Goal: Transaction & Acquisition: Purchase product/service

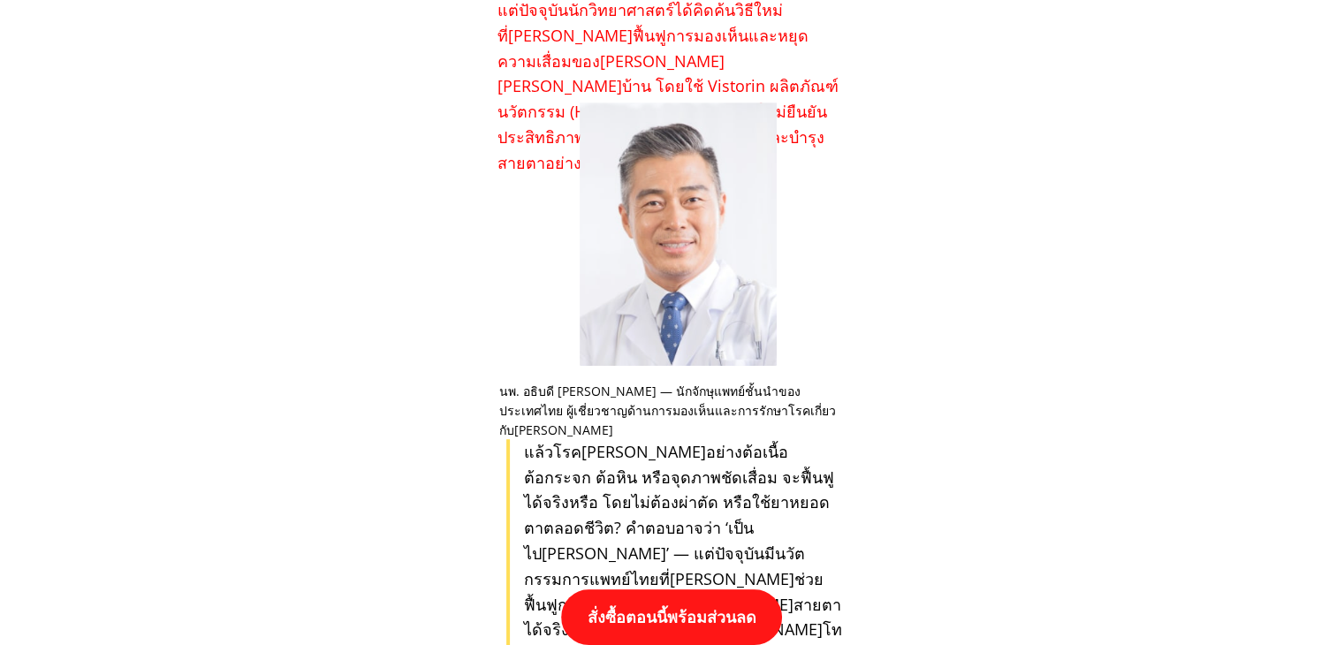
scroll to position [1149, 0]
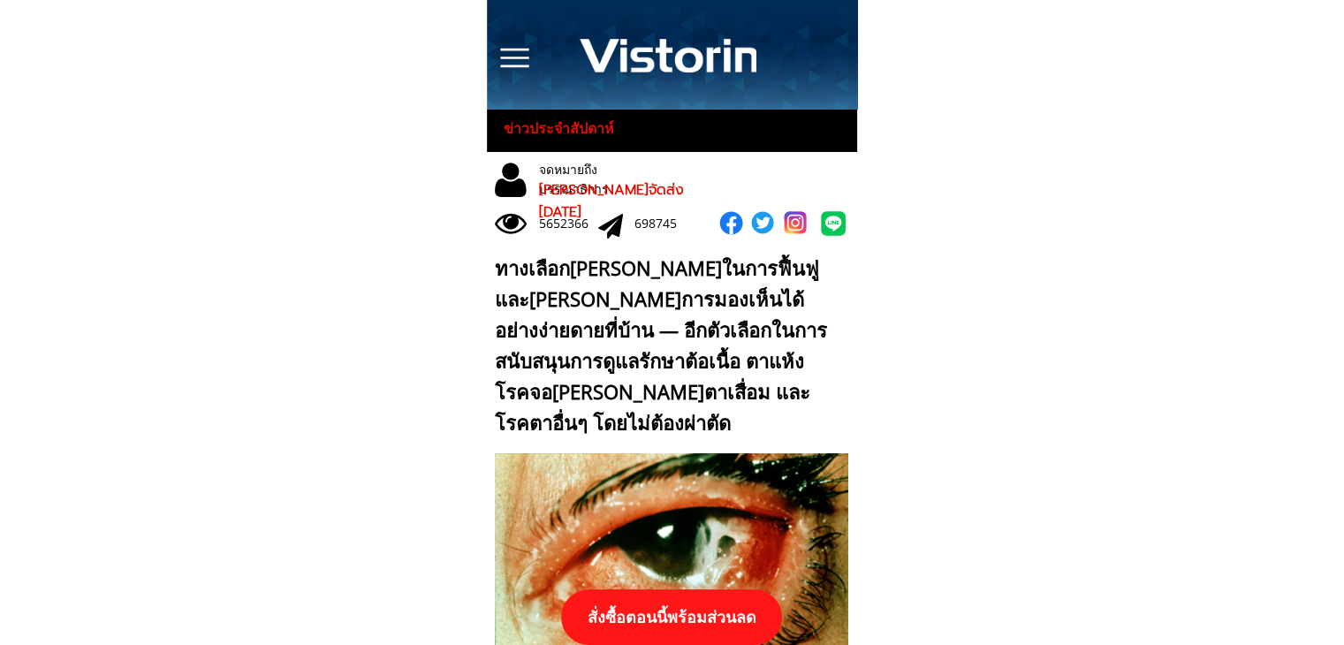
click at [686, 616] on p "สั่งซื้อตอนนี้พร้อมส่วนลด" at bounding box center [671, 617] width 221 height 56
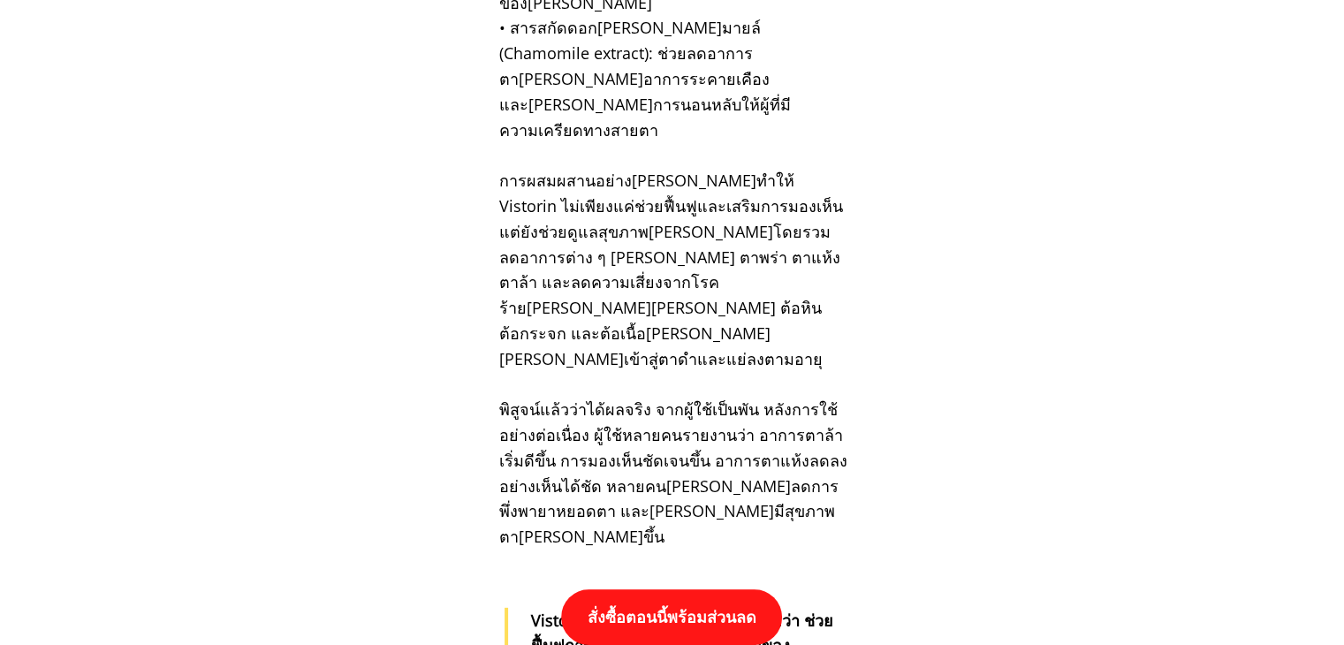
scroll to position [18352, 0]
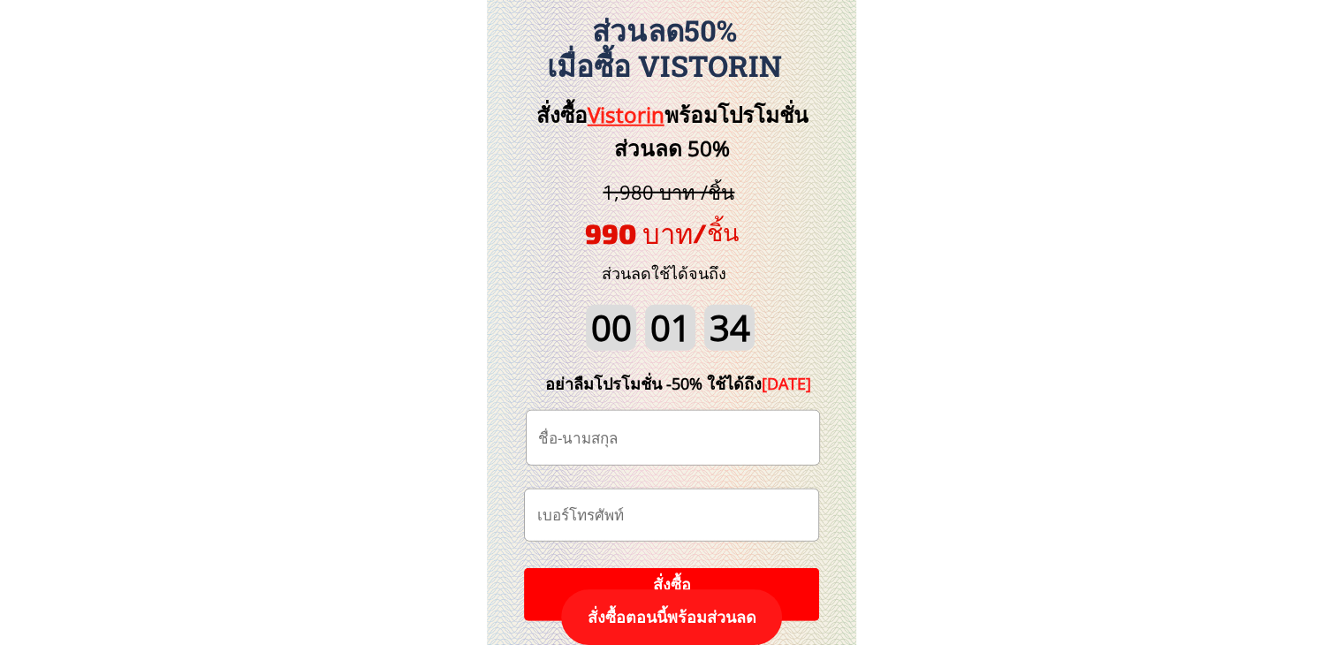
click at [682, 443] on input "text" at bounding box center [673, 438] width 278 height 54
paste input "Nalinrat [PERSON_NAME]"
type input "Nalinrat [PERSON_NAME]"
click at [742, 512] on input "tel" at bounding box center [671, 515] width 278 height 51
paste input "063-1949414"
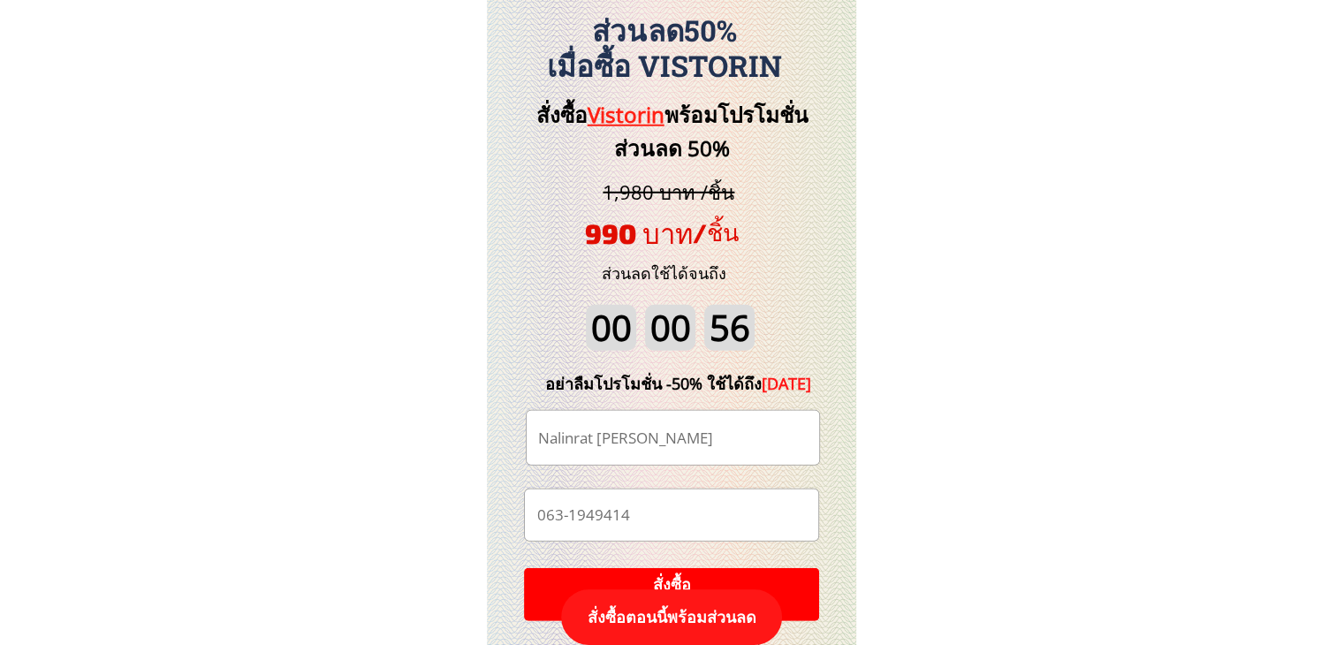
click at [569, 519] on input "063-1949414" at bounding box center [671, 515] width 278 height 51
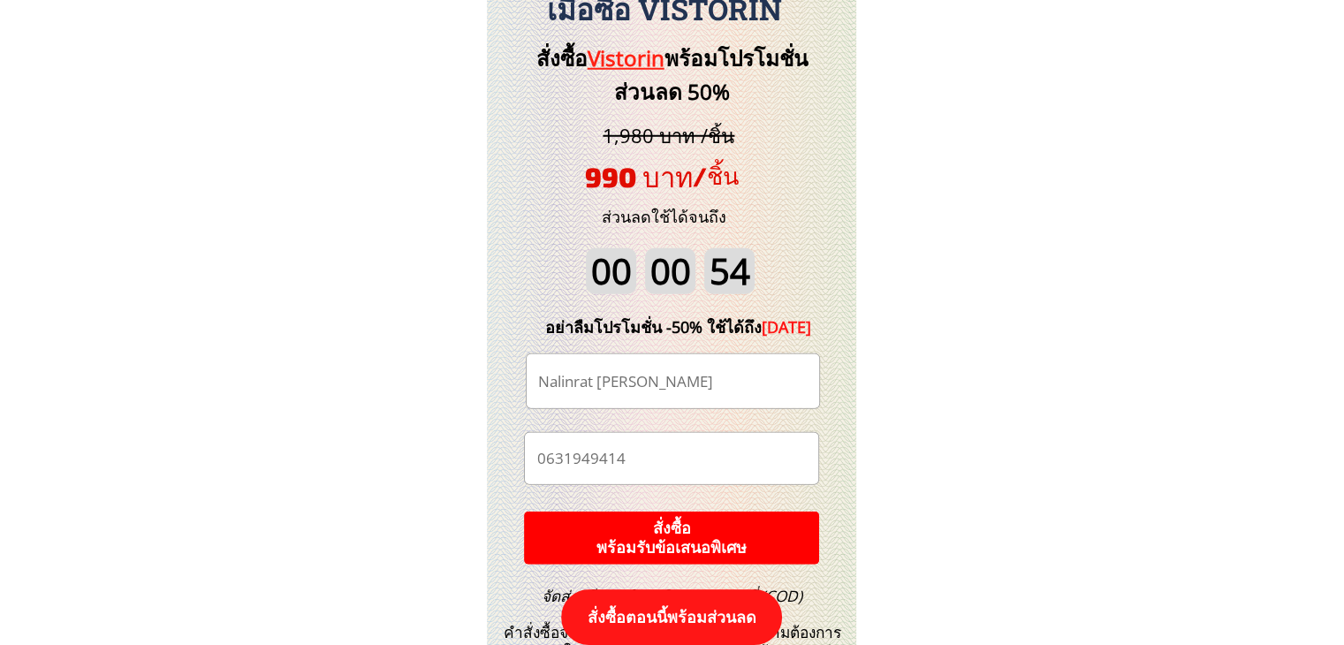
scroll to position [18440, 0]
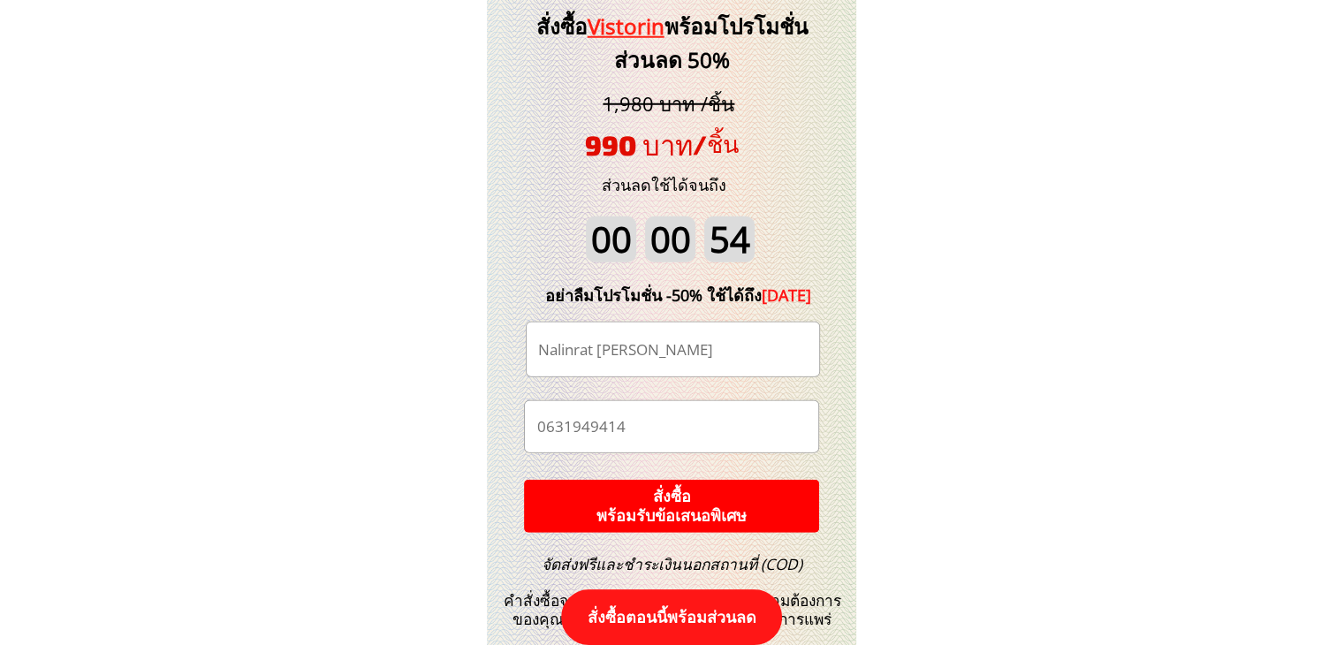
type input "0631949414"
click at [651, 495] on p "สั่งซื้อ พร้อมรับข้อเสนอพิเศษ" at bounding box center [671, 506] width 295 height 53
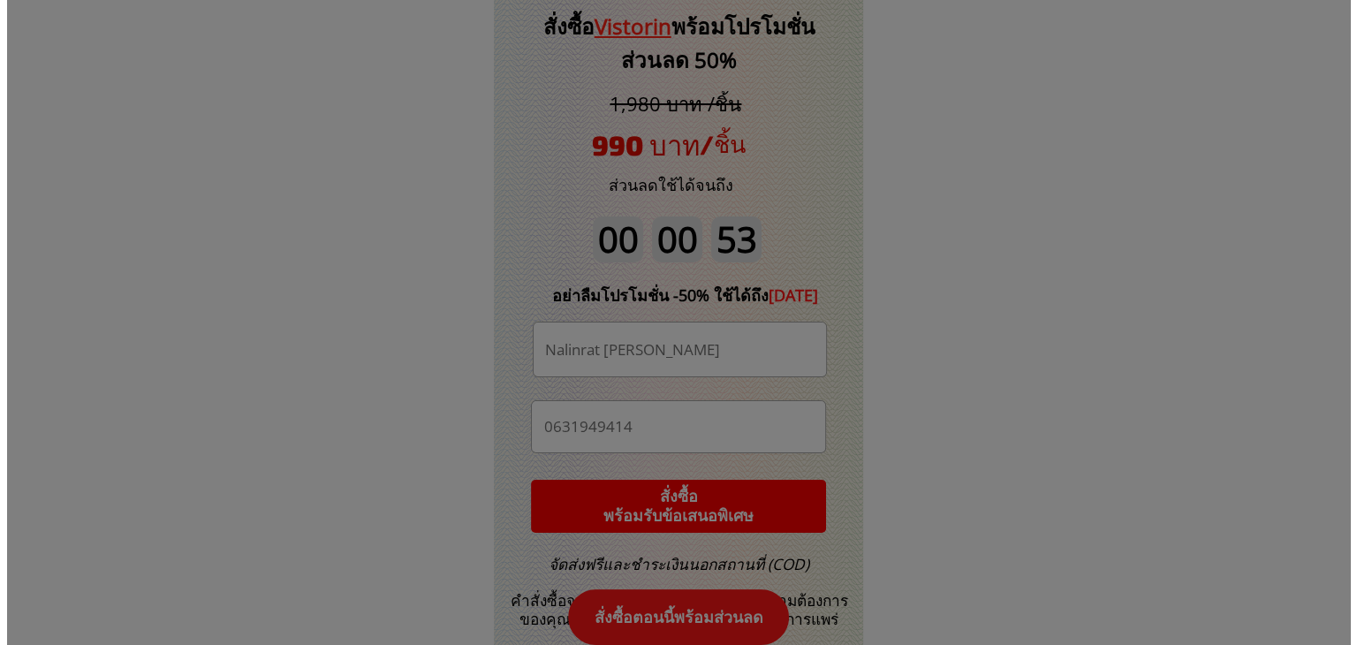
scroll to position [0, 0]
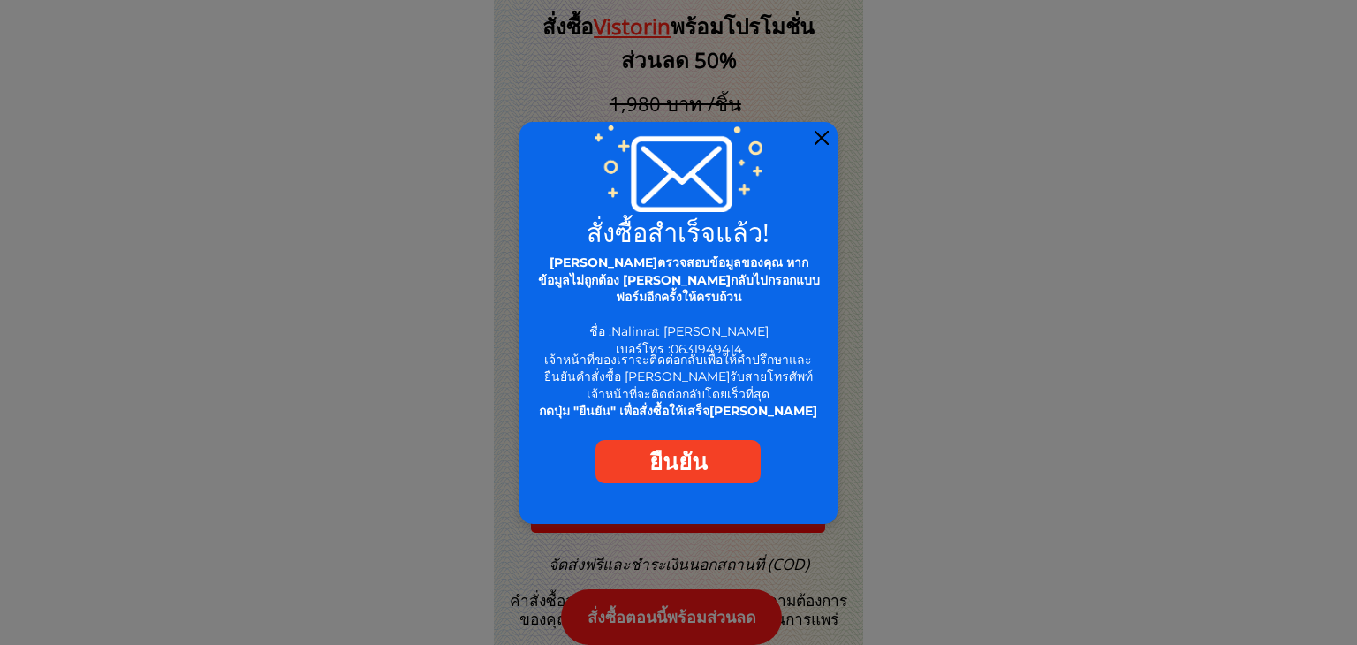
click at [825, 139] on div at bounding box center [822, 138] width 14 height 14
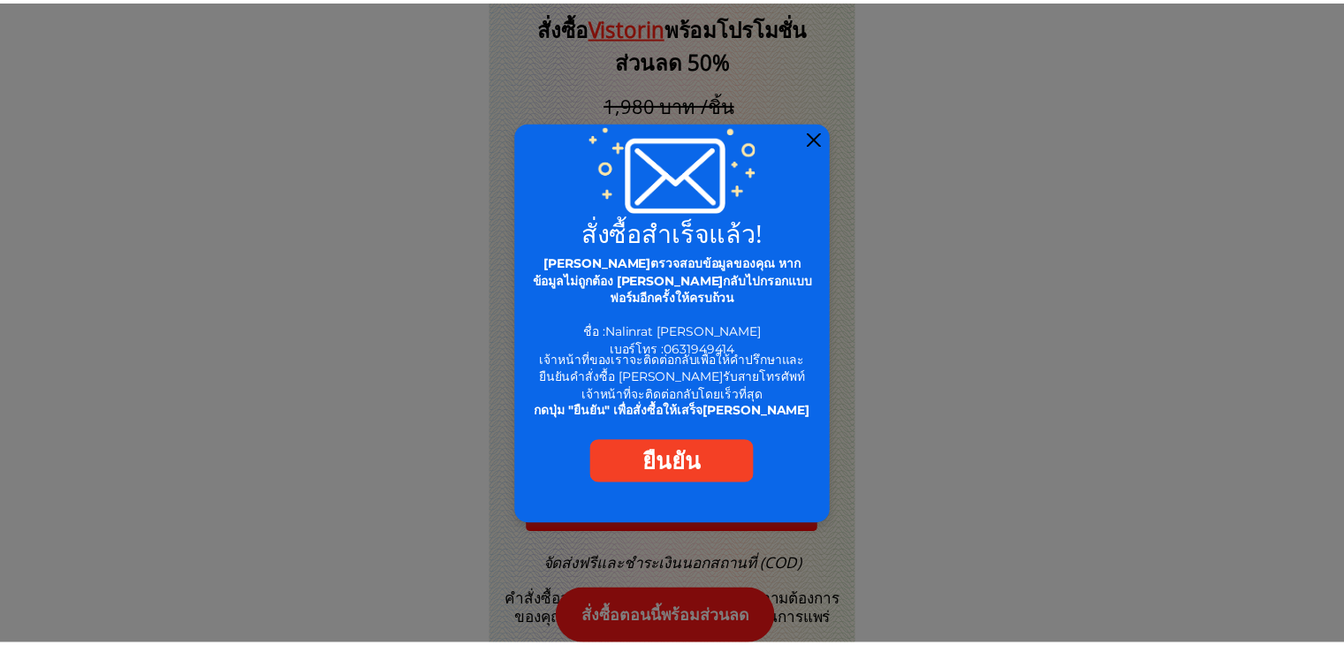
scroll to position [18440, 0]
